Goal: Task Accomplishment & Management: Use online tool/utility

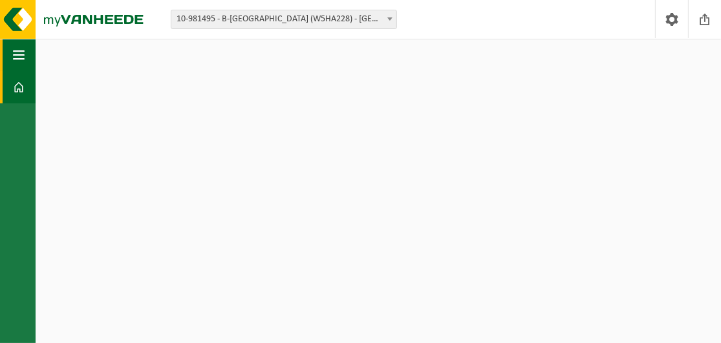
click at [16, 49] on span "button" at bounding box center [19, 55] width 12 height 32
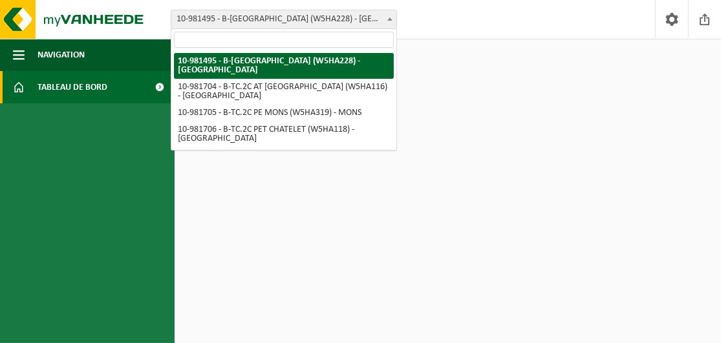
click at [388, 20] on span at bounding box center [390, 18] width 13 height 17
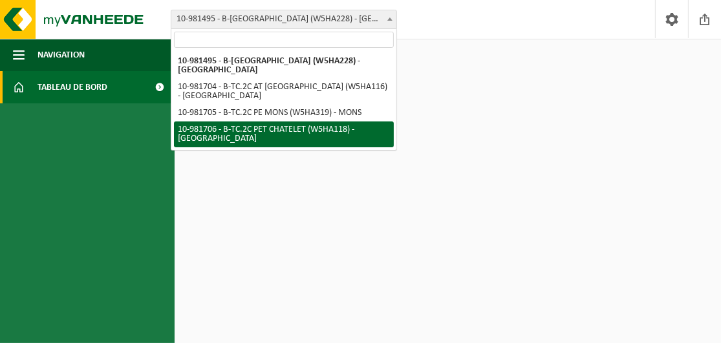
select select "162142"
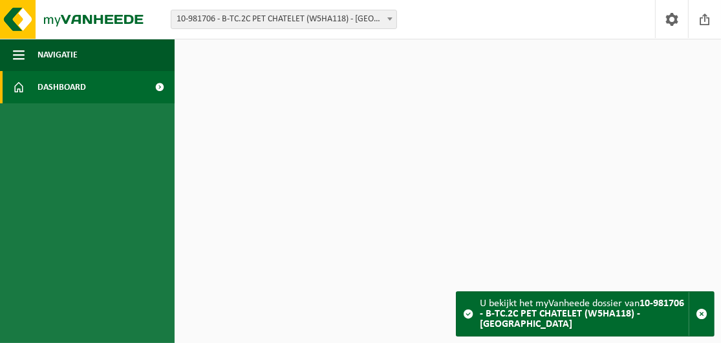
click at [158, 85] on span at bounding box center [160, 87] width 29 height 32
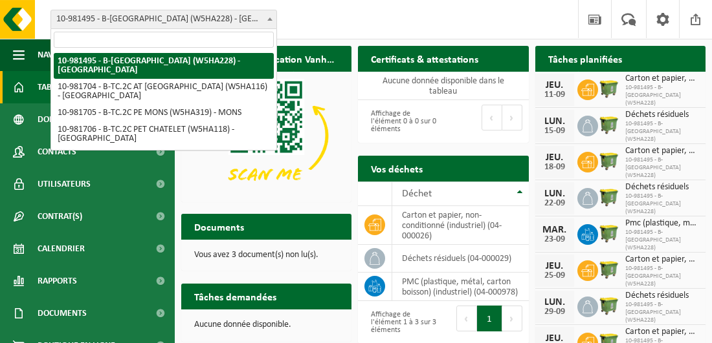
click at [268, 17] on b at bounding box center [269, 18] width 5 height 3
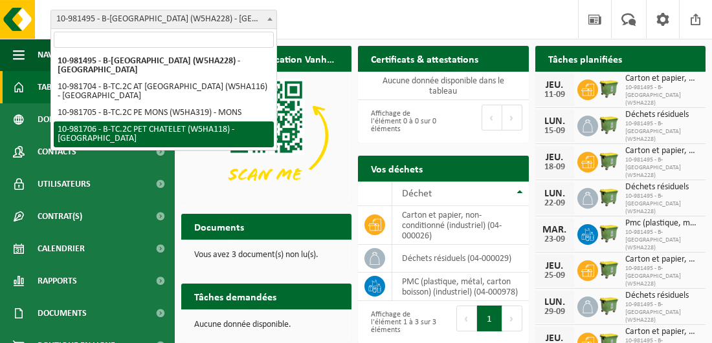
select select "162142"
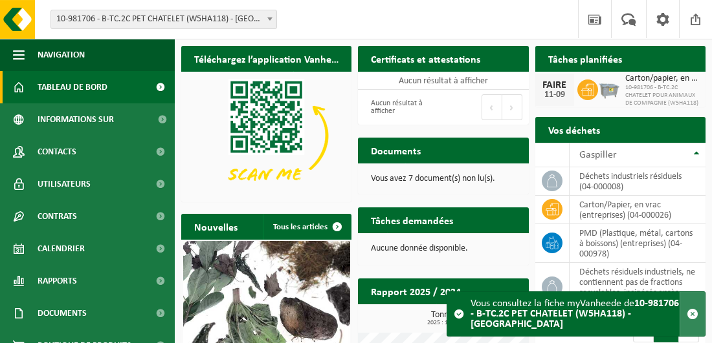
click at [693, 314] on span "button" at bounding box center [692, 315] width 12 height 12
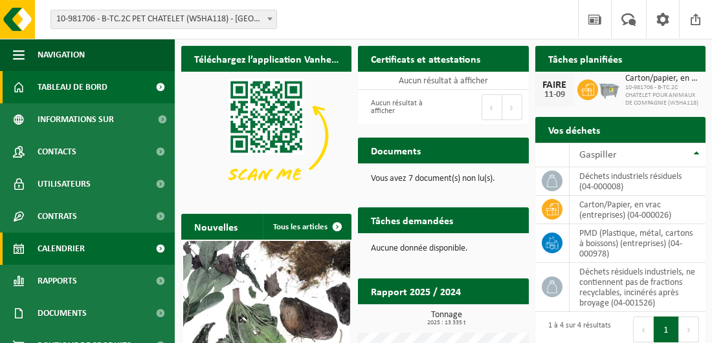
click at [78, 241] on span "Calendrier" at bounding box center [61, 249] width 47 height 32
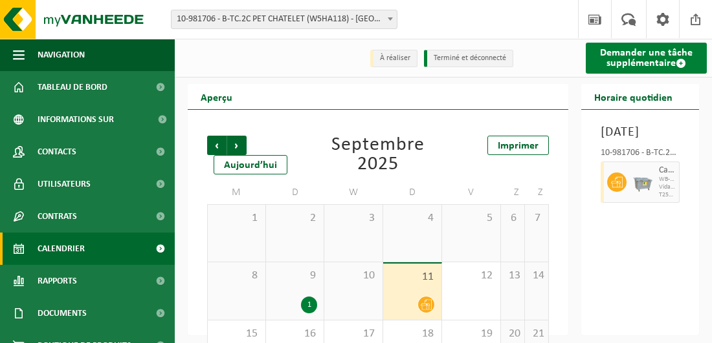
click at [681, 63] on span at bounding box center [680, 63] width 10 height 10
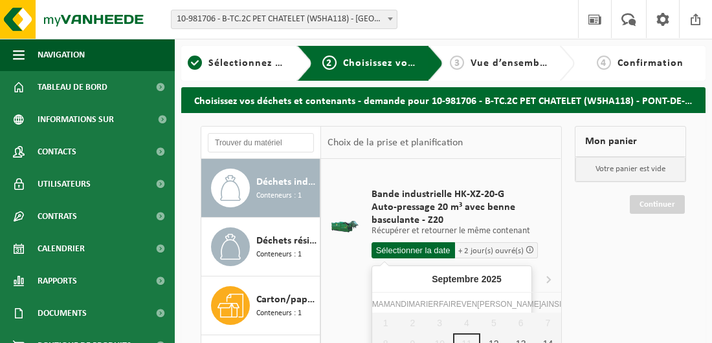
click at [422, 246] on input "text" at bounding box center [412, 251] width 83 height 16
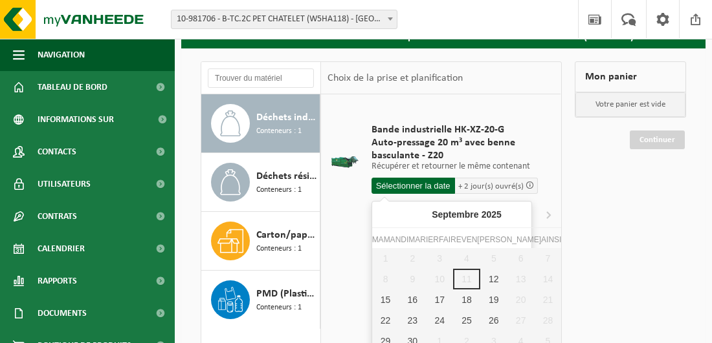
scroll to position [129, 0]
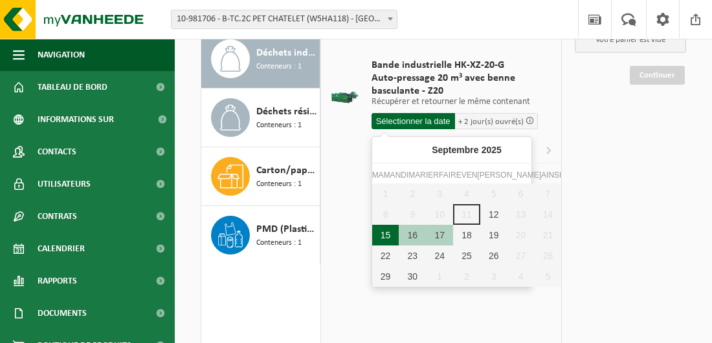
click at [379, 230] on div "15" at bounding box center [385, 235] width 27 height 21
type input "Van 2025-09-15"
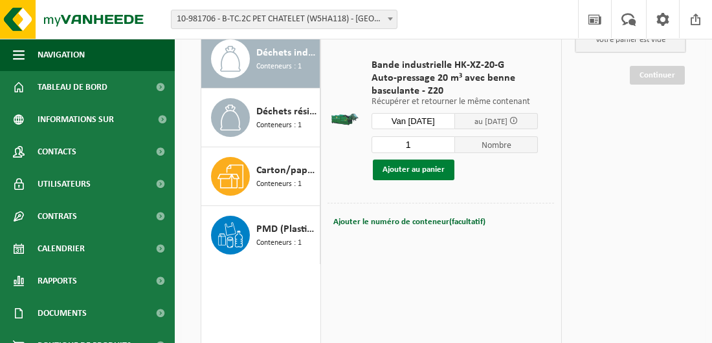
click at [415, 167] on button "Ajouter au panier" at bounding box center [414, 170] width 82 height 21
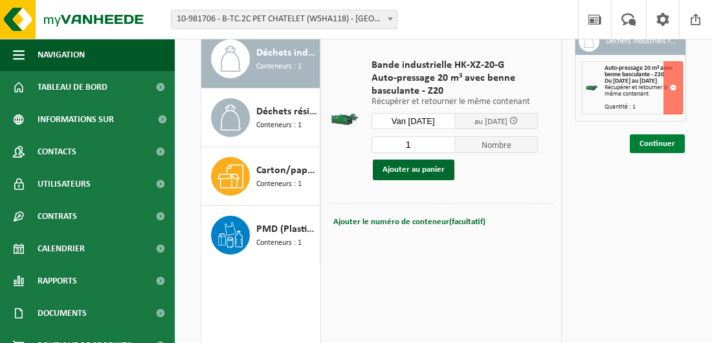
click at [670, 146] on link "Continuer" at bounding box center [656, 144] width 55 height 19
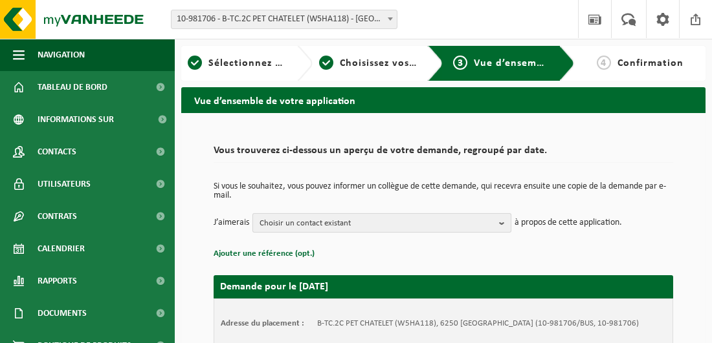
click at [501, 223] on b "button" at bounding box center [505, 223] width 12 height 18
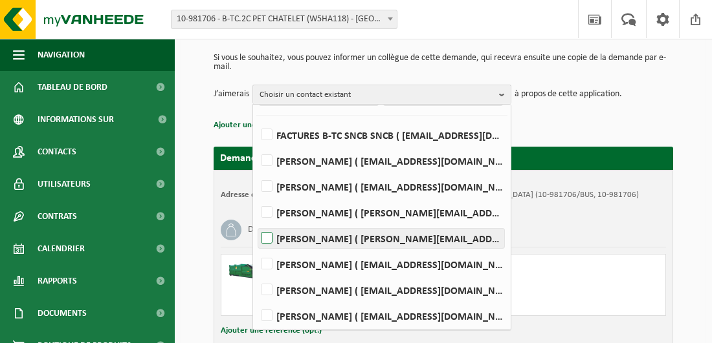
scroll to position [129, 0]
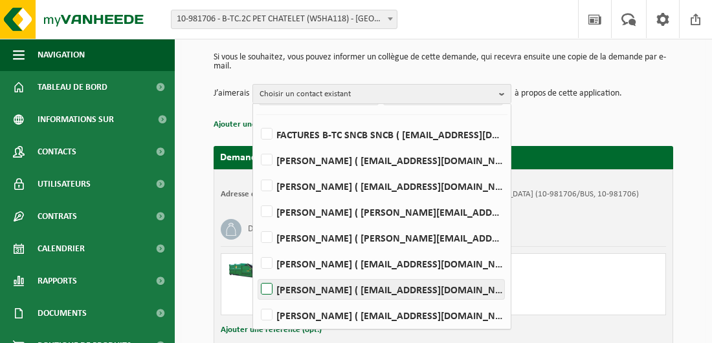
click at [270, 288] on label "[PERSON_NAME] ( [EMAIL_ADDRESS][DOMAIN_NAME] )" at bounding box center [381, 289] width 246 height 19
click at [256, 274] on input "[PERSON_NAME] ( [EMAIL_ADDRESS][DOMAIN_NAME] )" at bounding box center [256, 273] width 1 height 1
checkbox input "true"
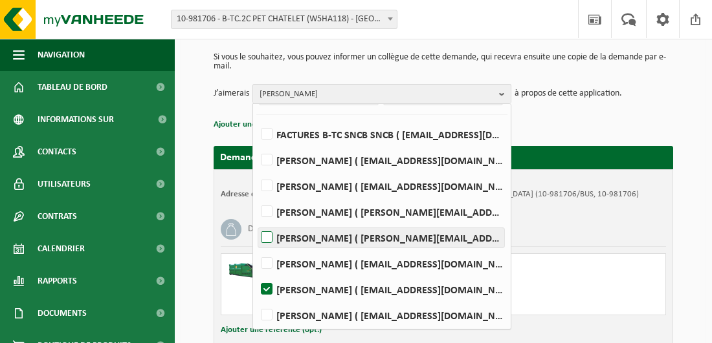
click at [270, 236] on label "[PERSON_NAME] ( [PERSON_NAME][EMAIL_ADDRESS][DOMAIN_NAME] )" at bounding box center [381, 237] width 246 height 19
click at [256, 222] on input "[PERSON_NAME] ( [PERSON_NAME][EMAIL_ADDRESS][DOMAIN_NAME] )" at bounding box center [256, 221] width 1 height 1
checkbox input "true"
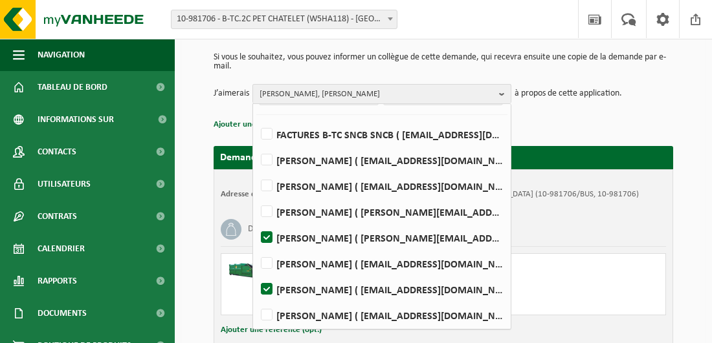
click at [598, 244] on div "Déchets industriels résiduels" at bounding box center [443, 230] width 445 height 34
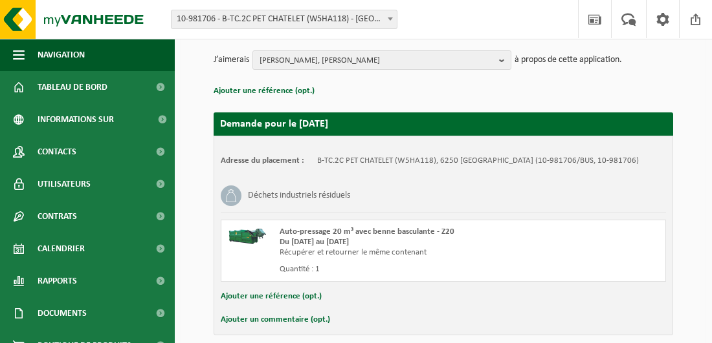
scroll to position [228, 0]
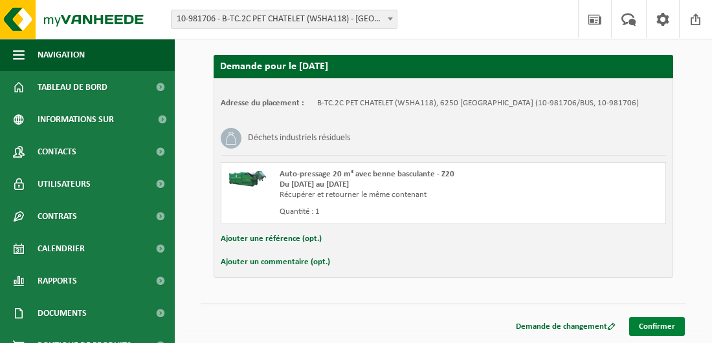
click at [660, 327] on link "Confirmer" at bounding box center [657, 327] width 56 height 19
